Goal: Entertainment & Leisure: Consume media (video, audio)

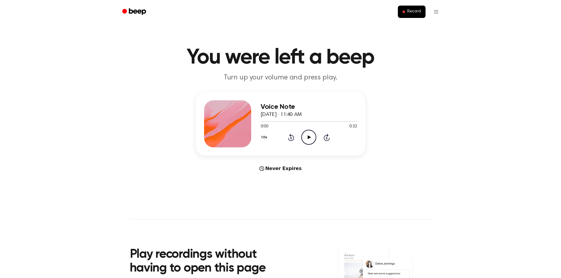
click at [309, 135] on icon "Play Audio" at bounding box center [308, 137] width 15 height 15
drag, startPoint x: 289, startPoint y: 122, endPoint x: 242, endPoint y: 121, distance: 47.1
click at [242, 121] on div "Voice Note October 9, 2025 · 11:40 AM 0:10 0:32 Your browser does not support t…" at bounding box center [281, 124] width 170 height 64
click at [309, 135] on icon "Pause Audio" at bounding box center [308, 137] width 15 height 15
drag, startPoint x: 305, startPoint y: 121, endPoint x: 292, endPoint y: 121, distance: 13.0
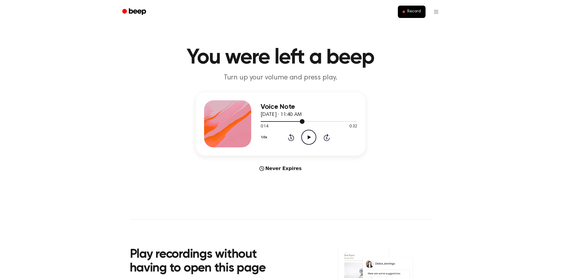
click at [292, 121] on div at bounding box center [309, 121] width 97 height 5
click at [306, 136] on icon "Play Audio" at bounding box center [308, 137] width 15 height 15
click at [309, 140] on icon "Pause Audio" at bounding box center [308, 137] width 15 height 15
drag, startPoint x: 336, startPoint y: 121, endPoint x: 263, endPoint y: 125, distance: 73.1
click at [263, 125] on div "0:25 0:32 Your browser does not support the [object Object] element." at bounding box center [309, 124] width 97 height 11
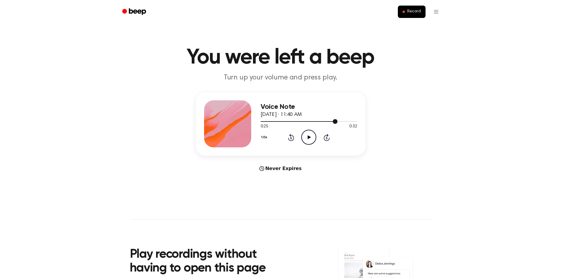
click at [271, 121] on div at bounding box center [309, 121] width 97 height 5
click at [309, 134] on icon "Play Audio" at bounding box center [308, 137] width 15 height 15
drag, startPoint x: 343, startPoint y: 122, endPoint x: 263, endPoint y: 123, distance: 79.8
click at [263, 123] on div at bounding box center [309, 121] width 97 height 5
click at [306, 134] on icon "Play Audio" at bounding box center [308, 137] width 15 height 15
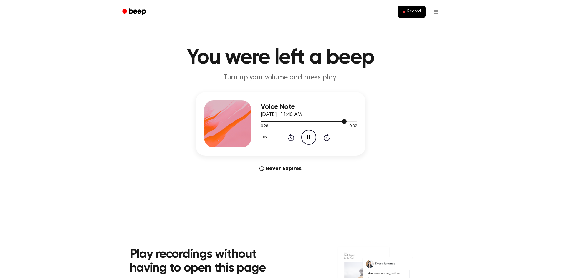
drag, startPoint x: 342, startPoint y: 120, endPoint x: 263, endPoint y: 120, distance: 79.2
click at [263, 120] on div at bounding box center [309, 121] width 97 height 5
click at [307, 137] on icon "Pause Audio" at bounding box center [308, 137] width 15 height 15
click at [307, 137] on icon "Play Audio" at bounding box center [308, 137] width 15 height 15
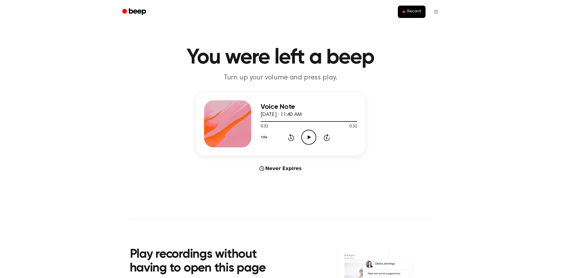
click at [303, 135] on icon "Play Audio" at bounding box center [308, 137] width 15 height 15
click at [311, 137] on icon "Pause Audio" at bounding box center [308, 137] width 15 height 15
click at [311, 137] on icon at bounding box center [309, 137] width 3 height 4
click at [309, 134] on icon "Play Audio" at bounding box center [308, 137] width 15 height 15
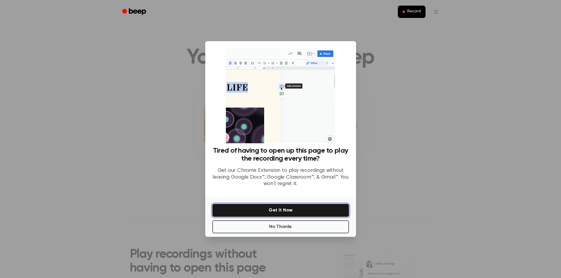
click at [279, 208] on button "Get It Now" at bounding box center [280, 210] width 137 height 13
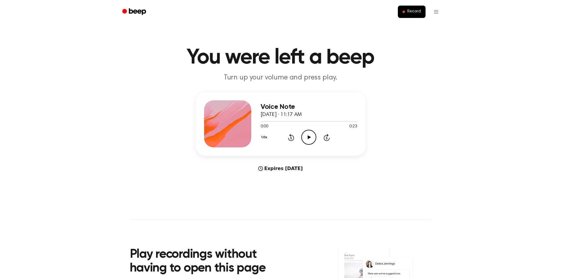
click at [310, 137] on icon "Play Audio" at bounding box center [308, 137] width 15 height 15
click at [312, 138] on icon "Play Audio" at bounding box center [308, 137] width 15 height 15
click at [305, 139] on icon "Pause Audio" at bounding box center [308, 137] width 15 height 15
click at [307, 138] on icon "Play Audio" at bounding box center [308, 137] width 15 height 15
click at [311, 137] on icon "Play Audio" at bounding box center [308, 137] width 15 height 15
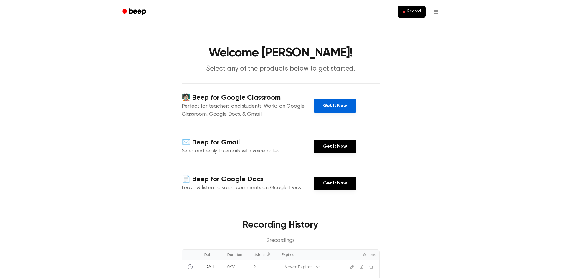
click at [329, 105] on link "Get It Now" at bounding box center [335, 106] width 43 height 14
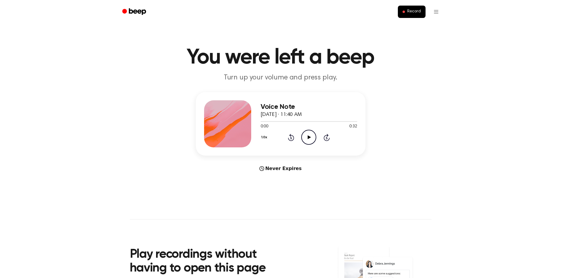
click at [305, 133] on icon "Play Audio" at bounding box center [308, 137] width 15 height 15
click at [322, 136] on div "1.0x Rewind 5 seconds Pause Audio Skip 5 seconds" at bounding box center [309, 137] width 97 height 15
click at [327, 136] on icon at bounding box center [327, 137] width 6 height 7
click at [327, 137] on icon at bounding box center [327, 137] width 6 height 7
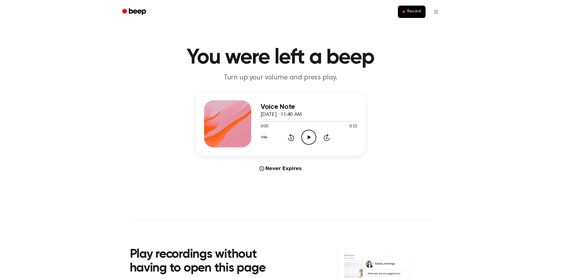
click at [309, 135] on icon "Play Audio" at bounding box center [308, 137] width 15 height 15
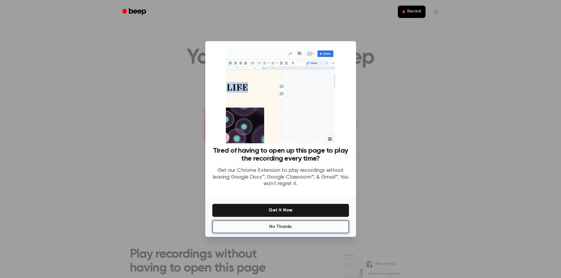
drag, startPoint x: 294, startPoint y: 226, endPoint x: 299, endPoint y: 210, distance: 16.7
click at [295, 226] on button "No Thanks" at bounding box center [280, 227] width 137 height 13
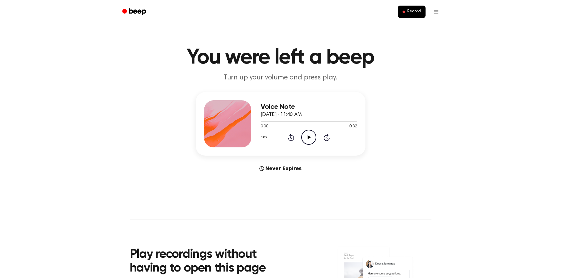
click at [307, 137] on icon "Play Audio" at bounding box center [308, 137] width 15 height 15
click at [287, 122] on div at bounding box center [309, 121] width 97 height 5
click at [293, 121] on div at bounding box center [309, 121] width 97 height 5
click at [313, 134] on icon "Play Audio" at bounding box center [308, 137] width 15 height 15
click at [311, 135] on icon "Play Audio" at bounding box center [308, 137] width 15 height 15
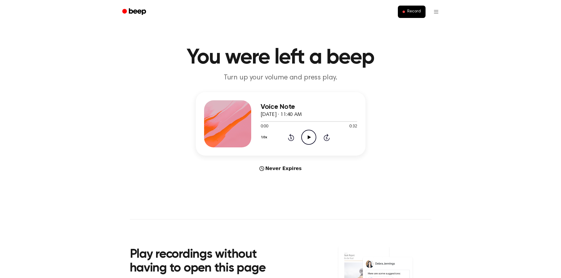
click at [306, 140] on icon "Play Audio" at bounding box center [308, 137] width 15 height 15
